Goal: Task Accomplishment & Management: Manage account settings

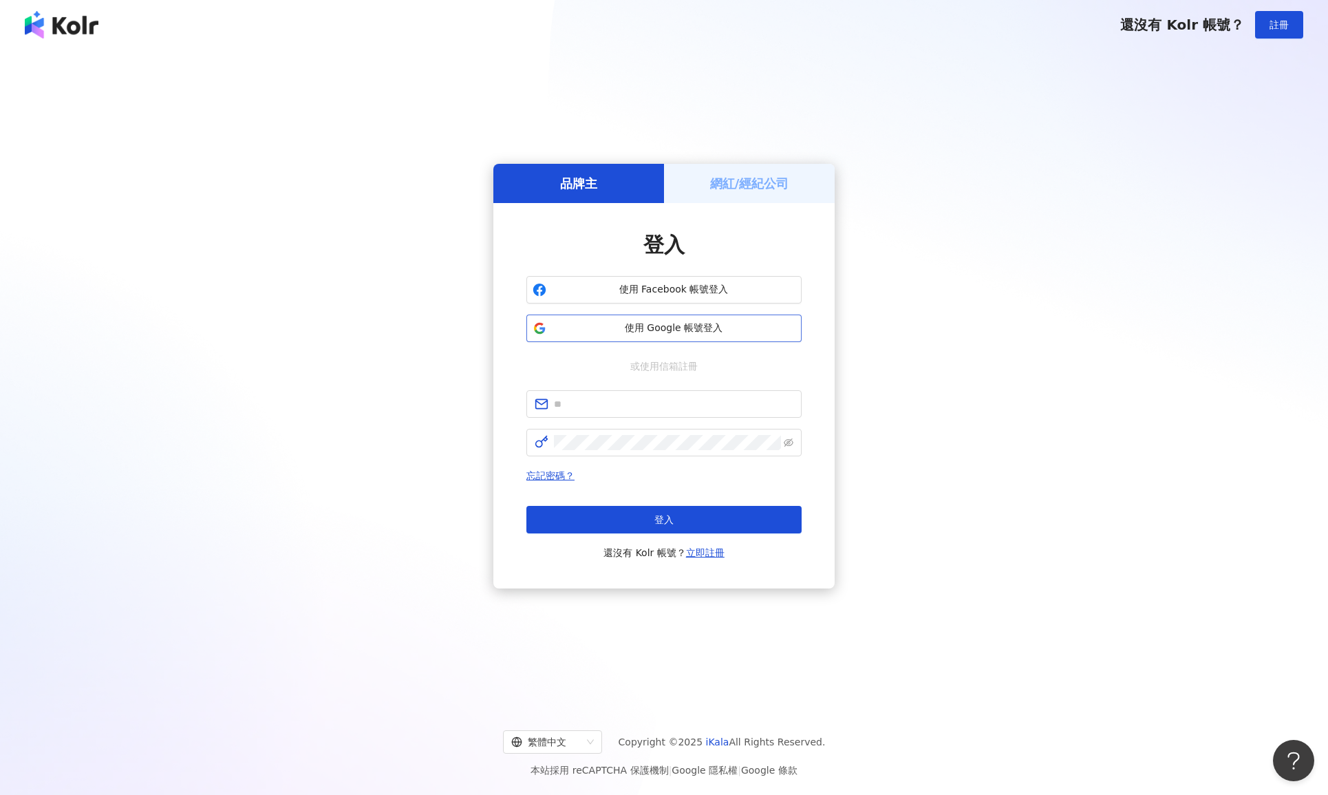
click at [668, 324] on span "使用 Google 帳號登入" at bounding box center [674, 328] width 244 height 14
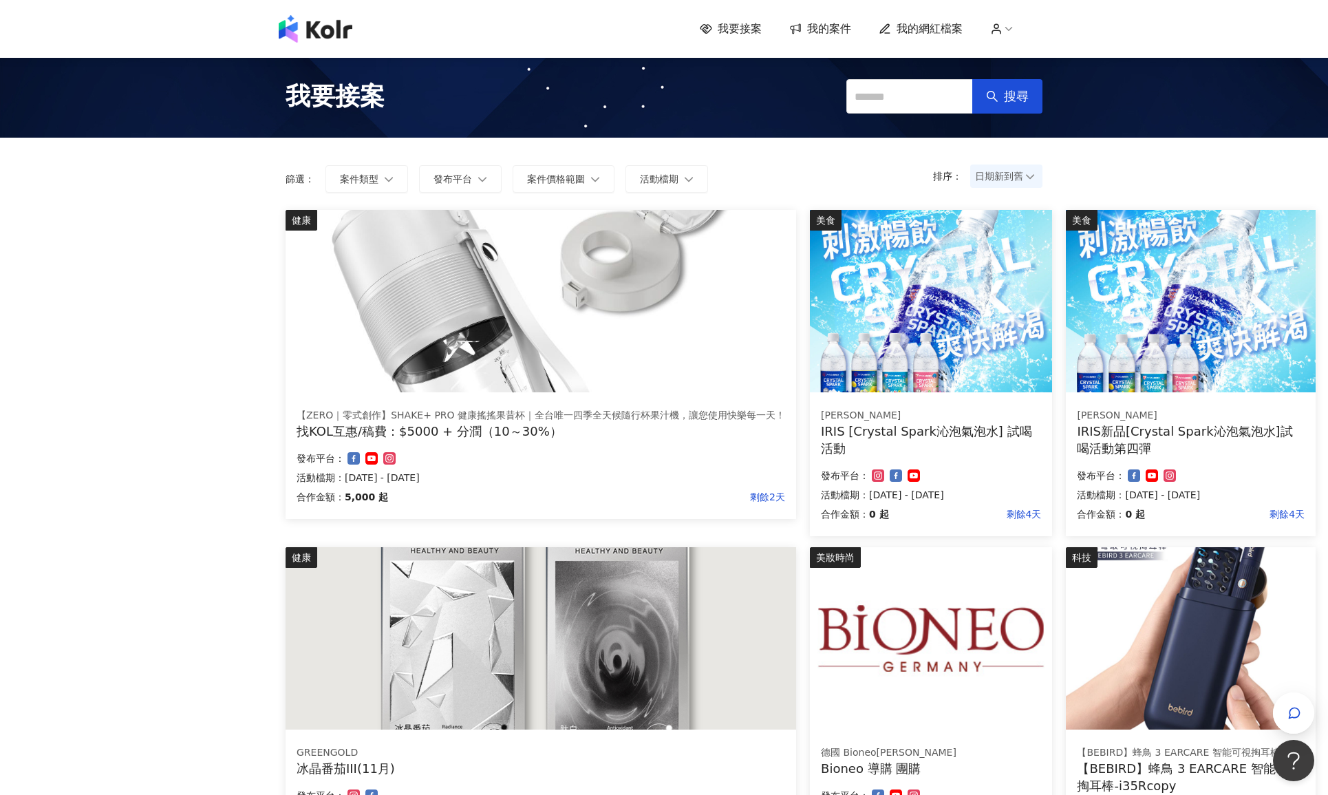
click at [838, 25] on span "我的案件" at bounding box center [829, 28] width 44 height 15
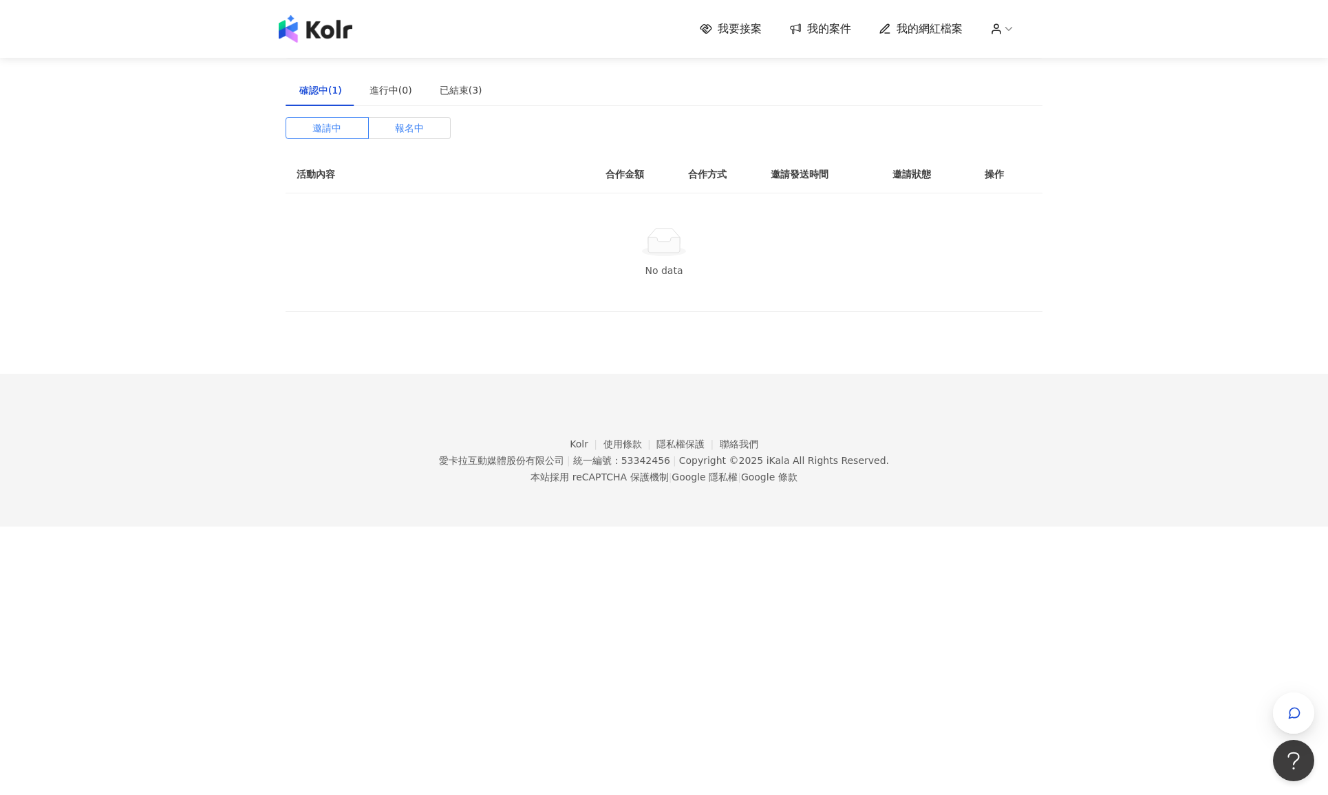
click at [401, 127] on span "報名中" at bounding box center [409, 128] width 29 height 21
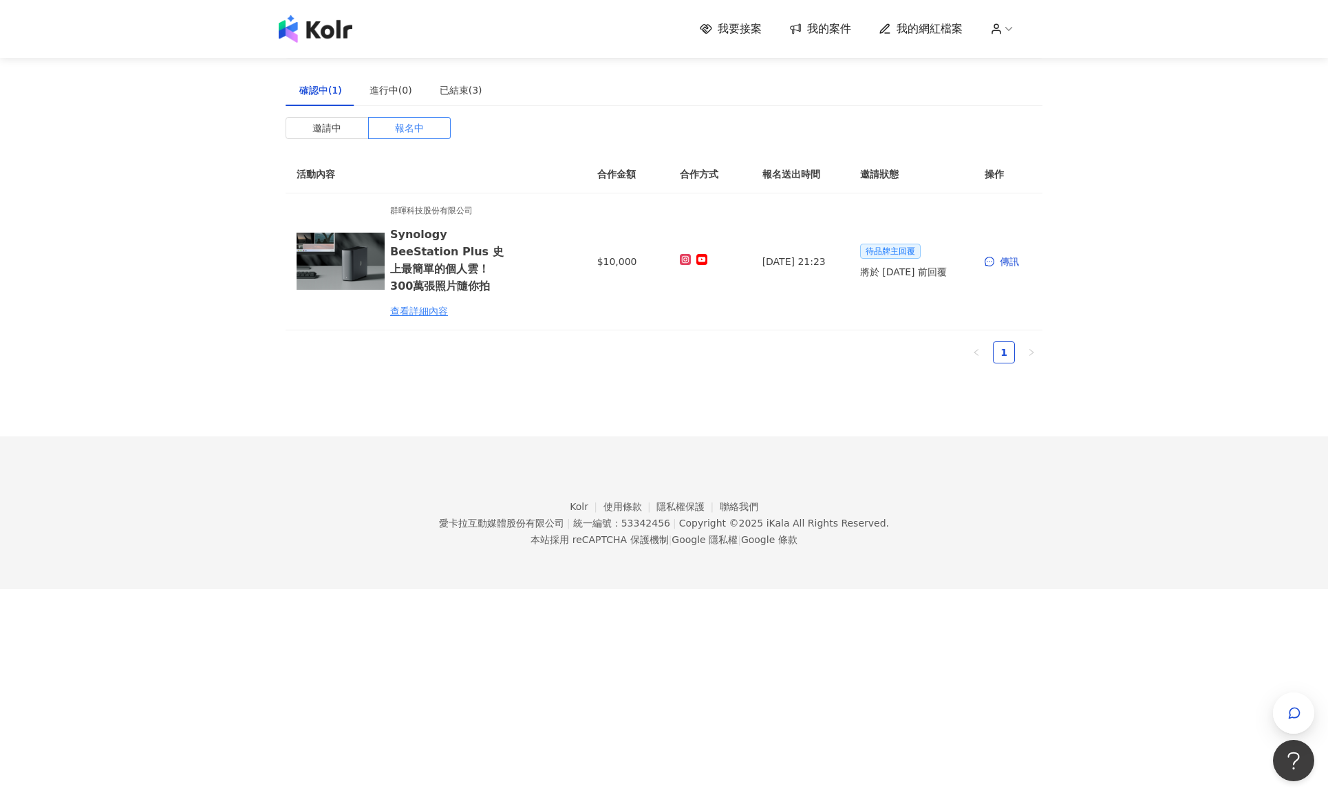
click at [933, 32] on span "我的網紅檔案" at bounding box center [930, 28] width 66 height 15
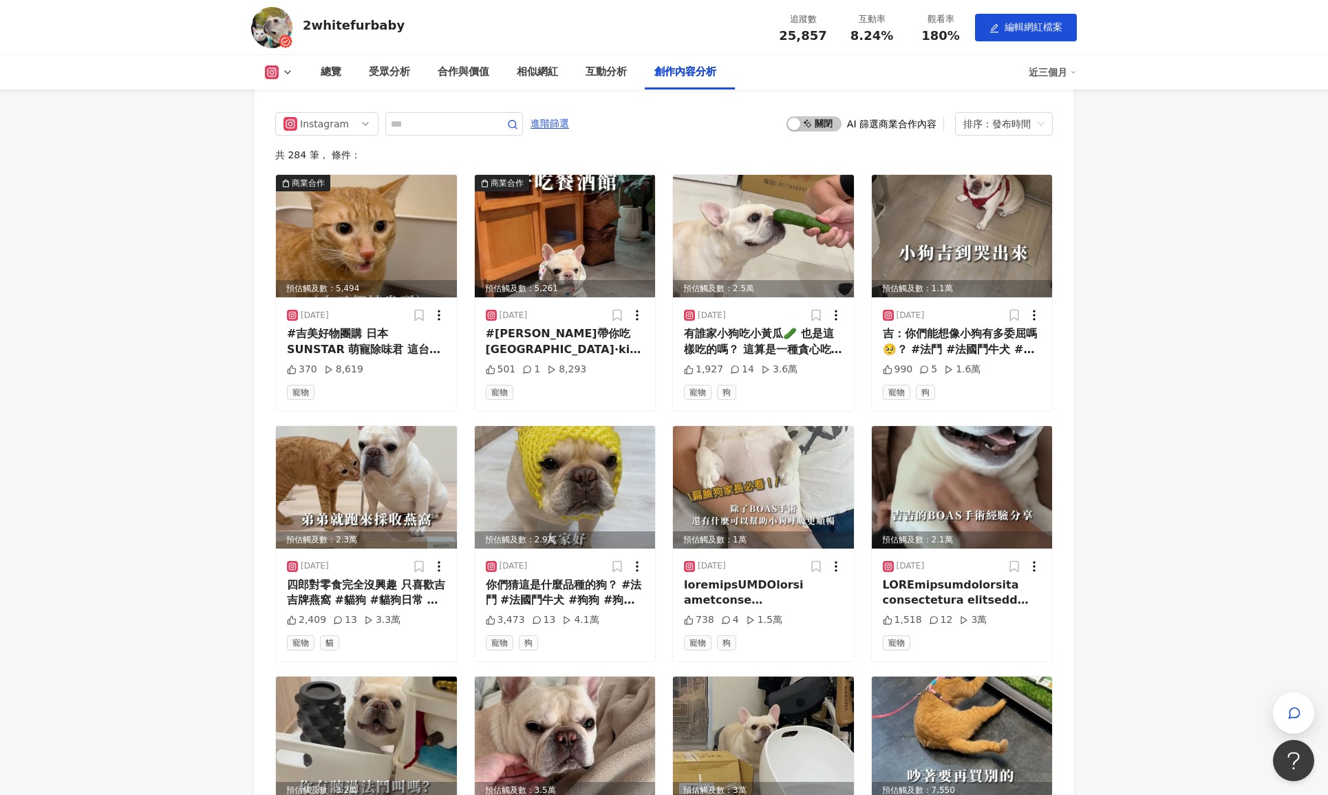
scroll to position [3762, 0]
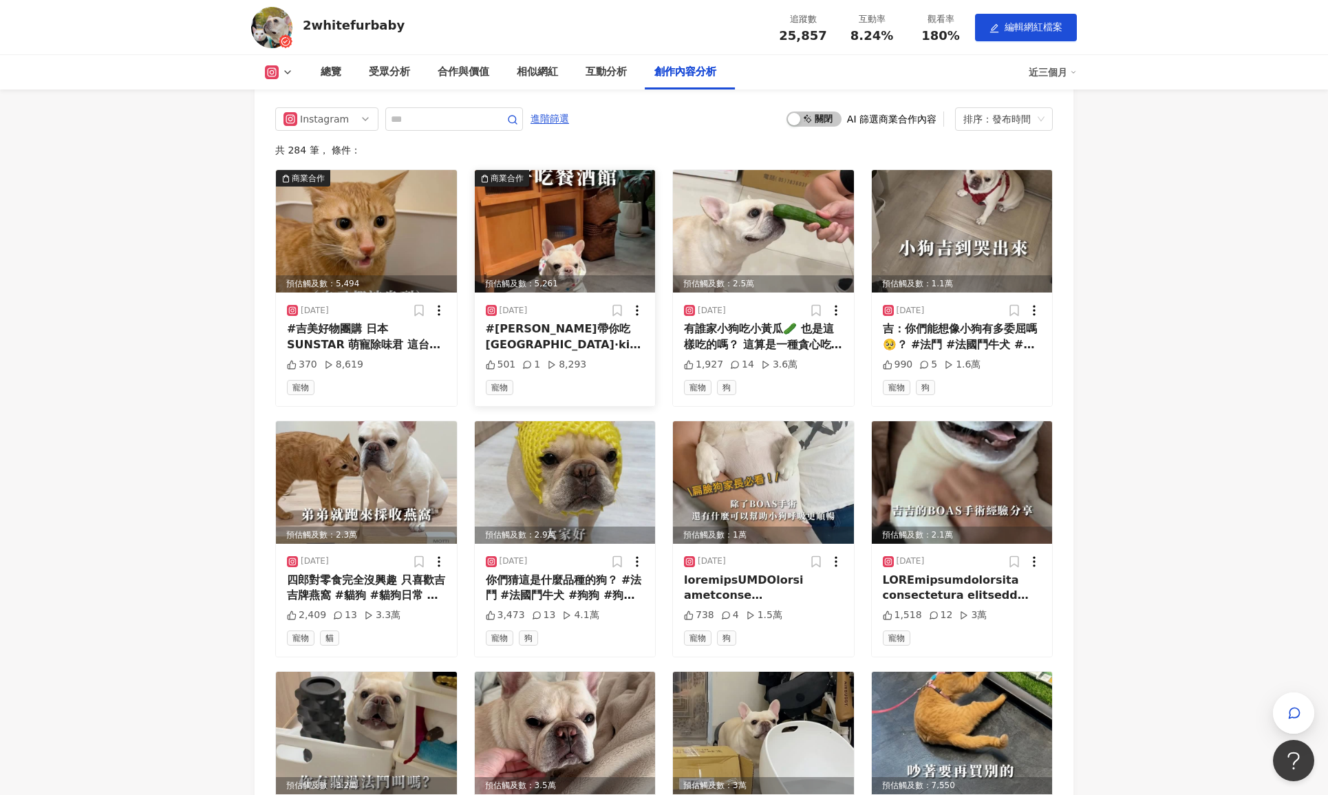
click at [641, 293] on div "[DATE] #吉吉帶你吃 [GEOGRAPHIC_DATA]·kira bistro 又是被媽媽拖延症耽誤的一家讚讚店～ 拖到人家都換菜單了才發 以份量來說…" at bounding box center [565, 349] width 181 height 113
click at [635, 304] on icon at bounding box center [637, 311] width 14 height 14
click at [704, 321] on span "回報此非商業合作內容" at bounding box center [706, 315] width 96 height 15
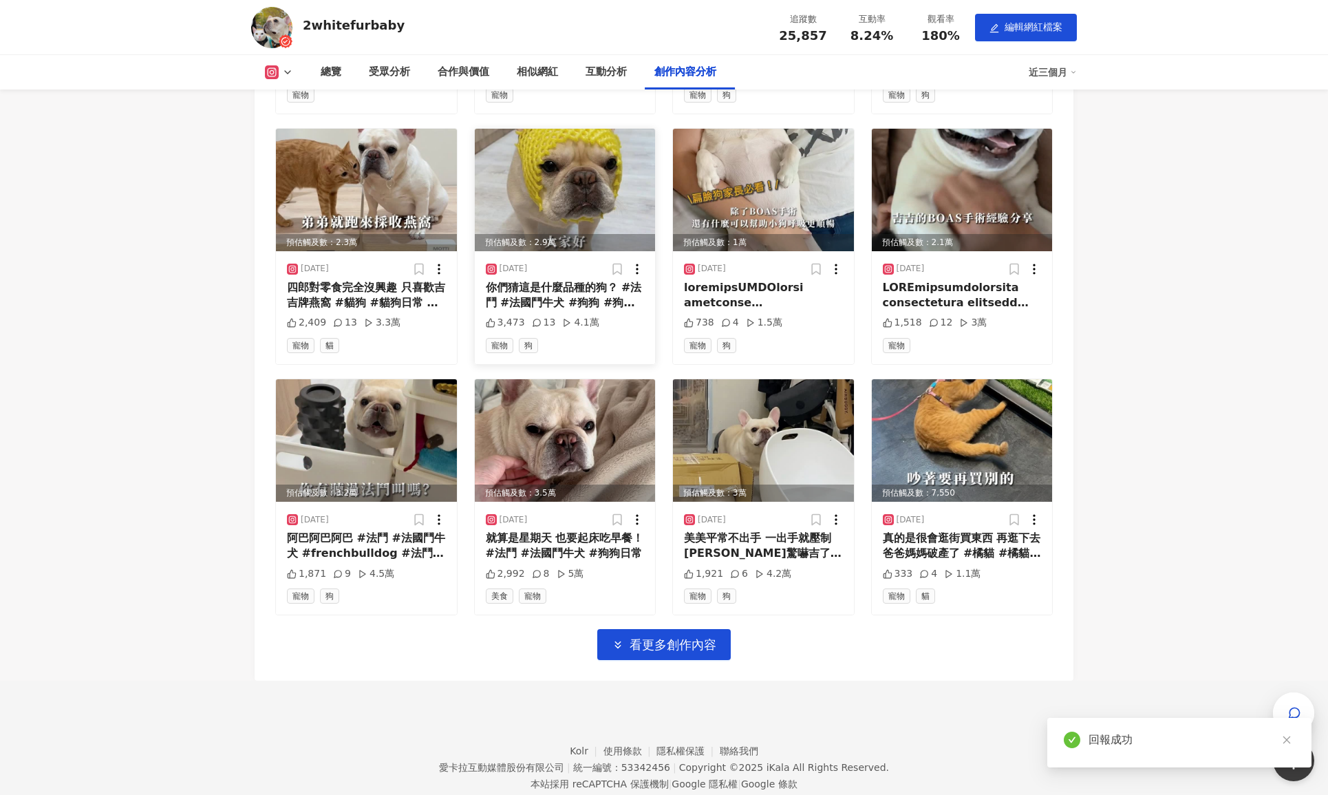
scroll to position [4059, 0]
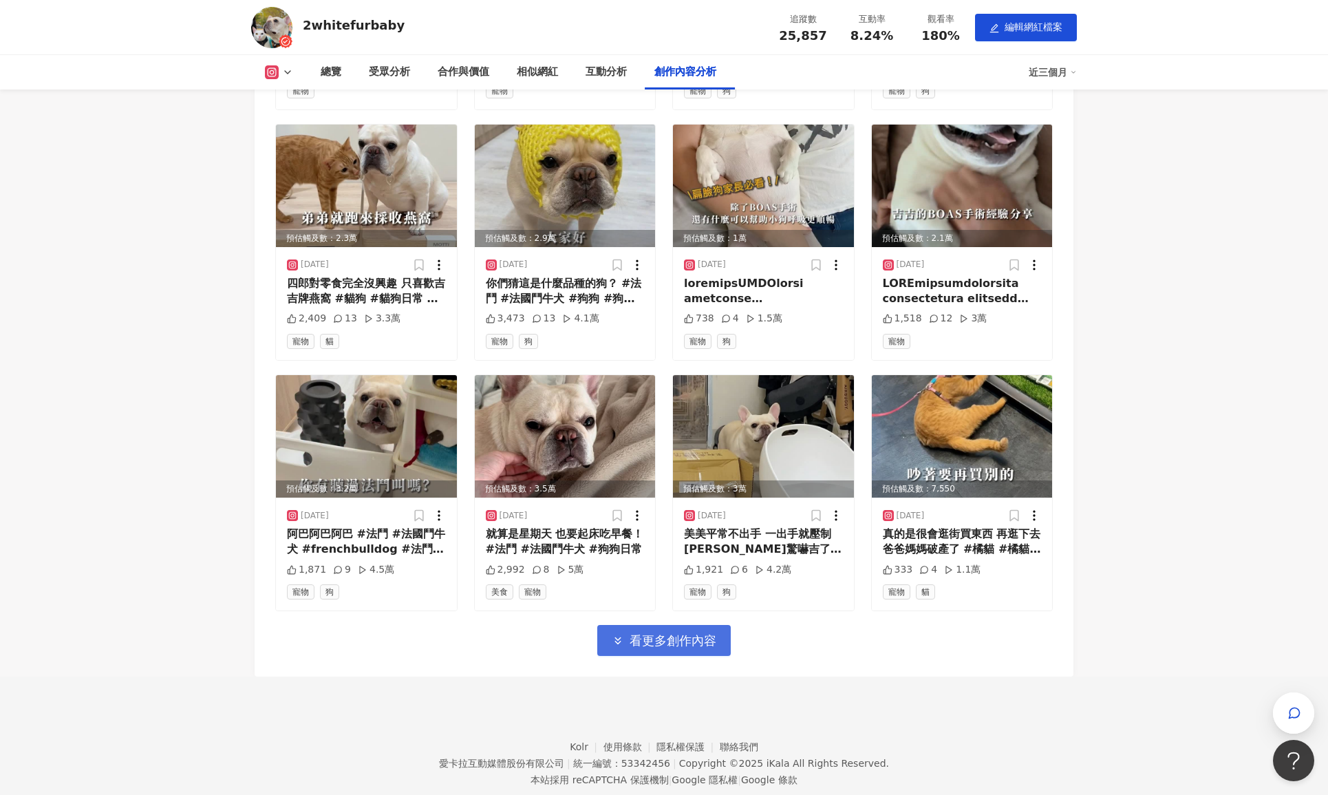
click at [664, 633] on span "看更多創作內容" at bounding box center [673, 640] width 87 height 15
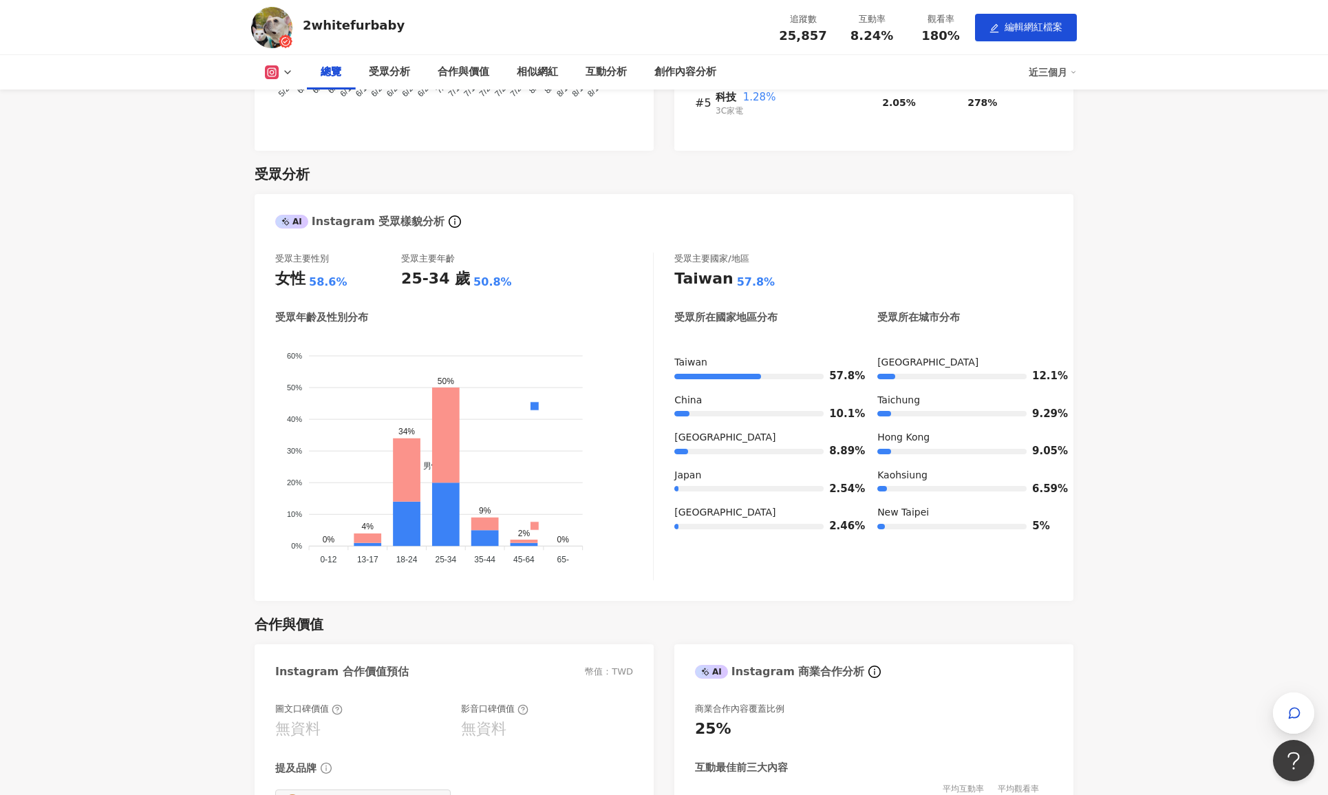
scroll to position [840, 0]
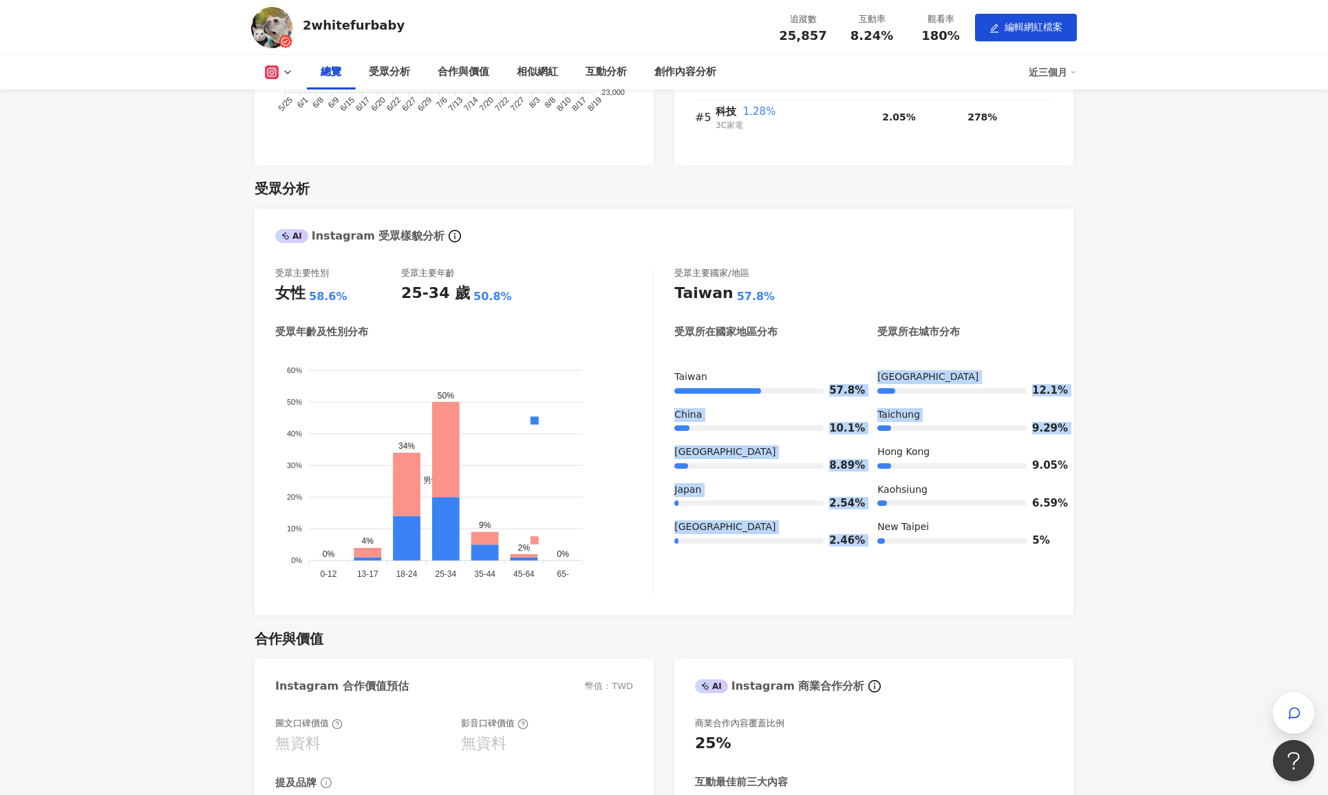
drag, startPoint x: 826, startPoint y: 390, endPoint x: 869, endPoint y: 434, distance: 61.8
click at [869, 434] on div "[GEOGRAPHIC_DATA] 57.8% [GEOGRAPHIC_DATA] 10.1% [GEOGRAPHIC_DATA] 8.89% [GEOGRA…" at bounding box center [864, 464] width 379 height 188
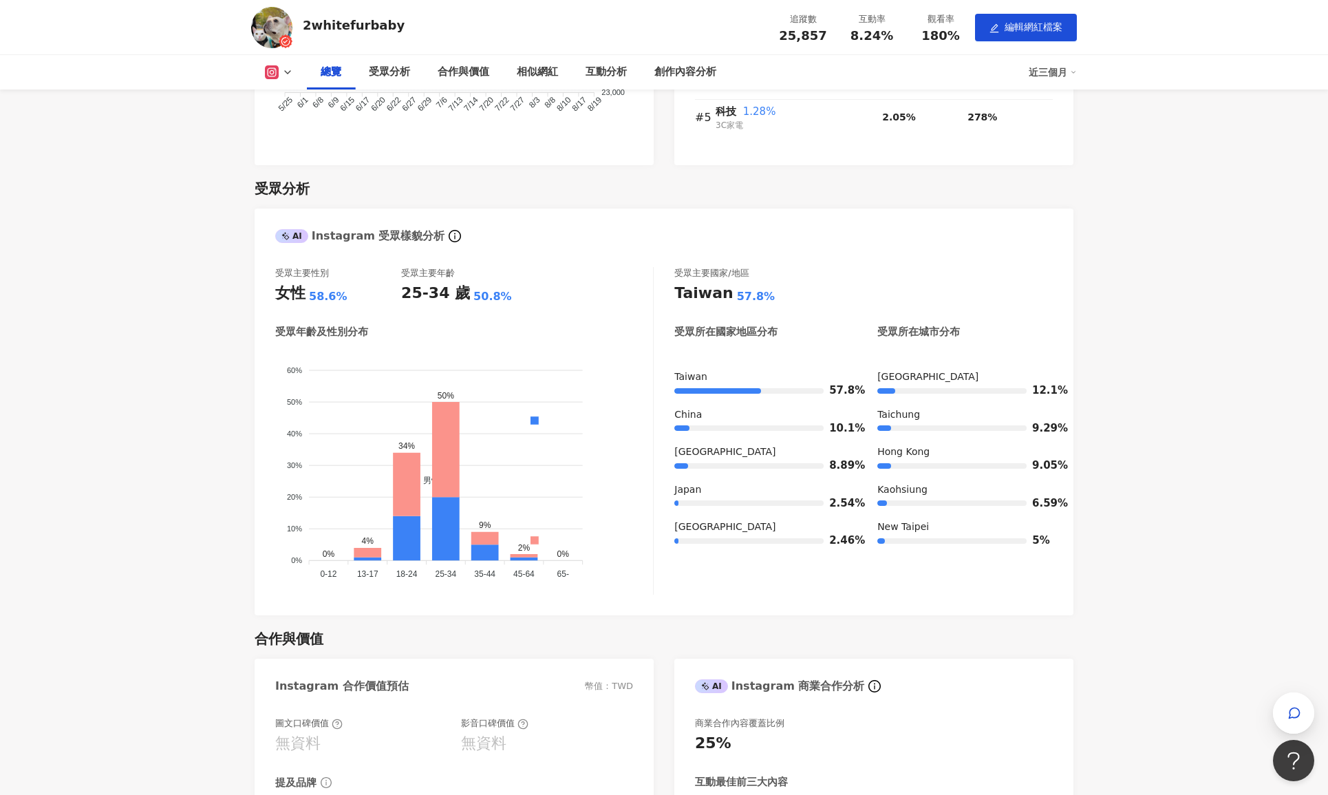
click at [869, 434] on div "[GEOGRAPHIC_DATA] 57.8% [GEOGRAPHIC_DATA] 10.1% [GEOGRAPHIC_DATA] 8.89% [GEOGRA…" at bounding box center [864, 464] width 379 height 188
drag, startPoint x: 825, startPoint y: 387, endPoint x: 858, endPoint y: 434, distance: 56.3
click at [858, 434] on div "[GEOGRAPHIC_DATA] 57.8% [GEOGRAPHIC_DATA] 10.1% [GEOGRAPHIC_DATA] 8.89% [GEOGRA…" at bounding box center [864, 464] width 379 height 188
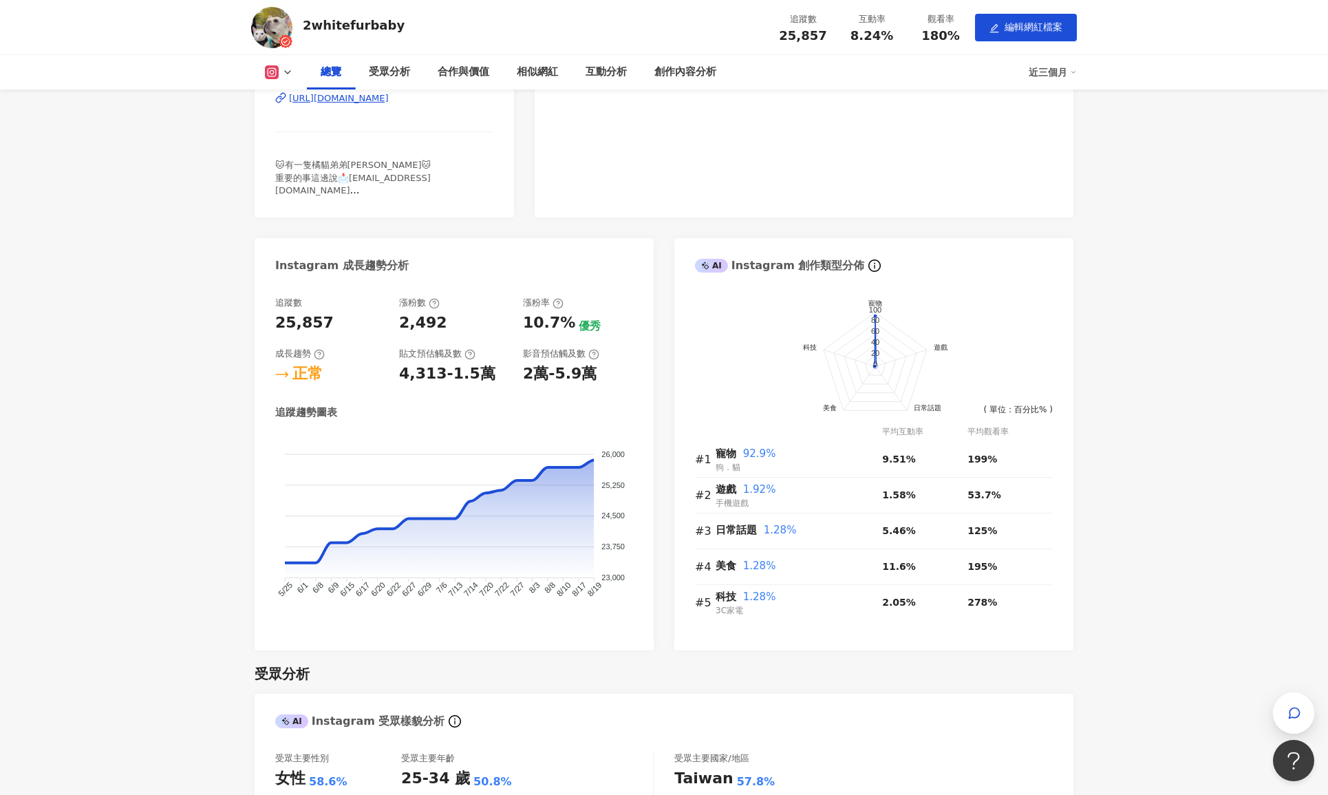
scroll to position [170, 0]
